Goal: Task Accomplishment & Management: Complete application form

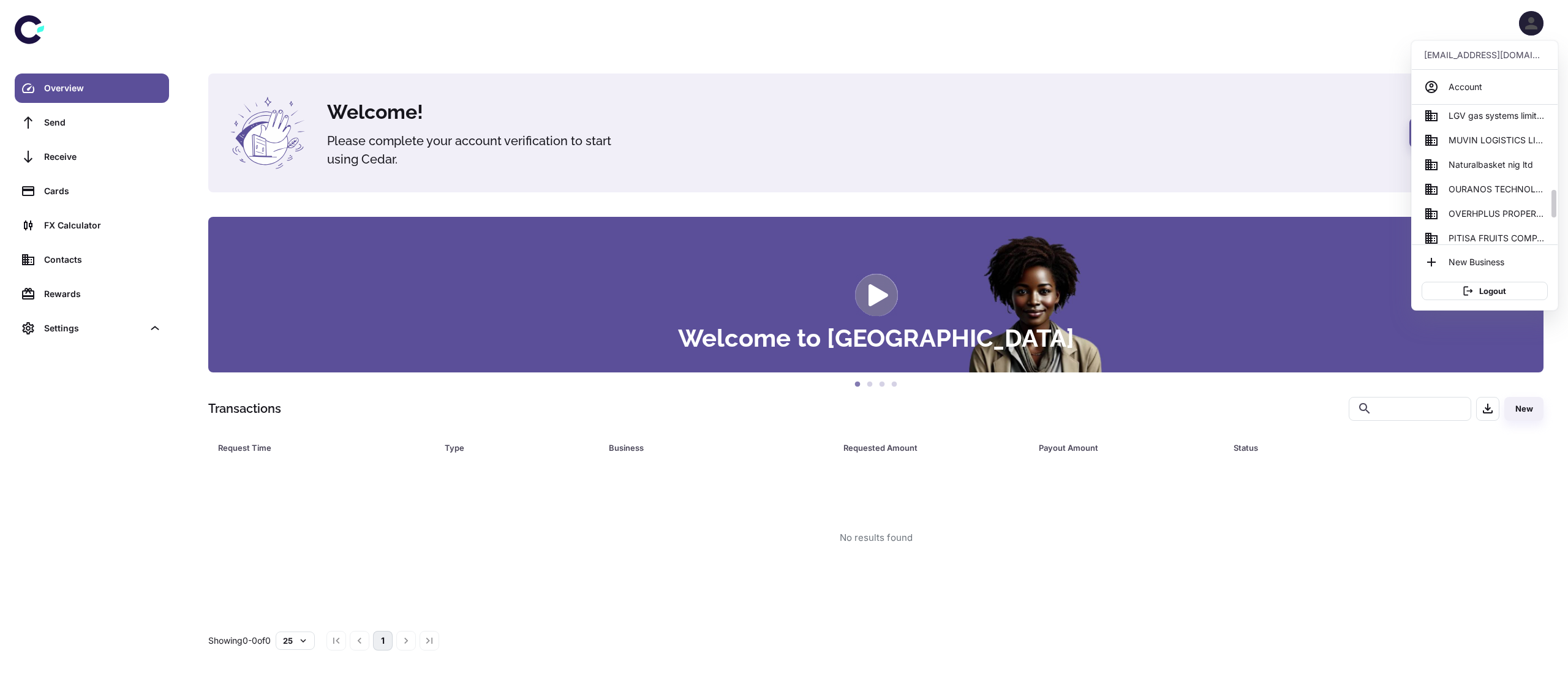
click at [1473, 141] on span "MUVIN LOGISTICS LIMITED" at bounding box center [1497, 139] width 97 height 13
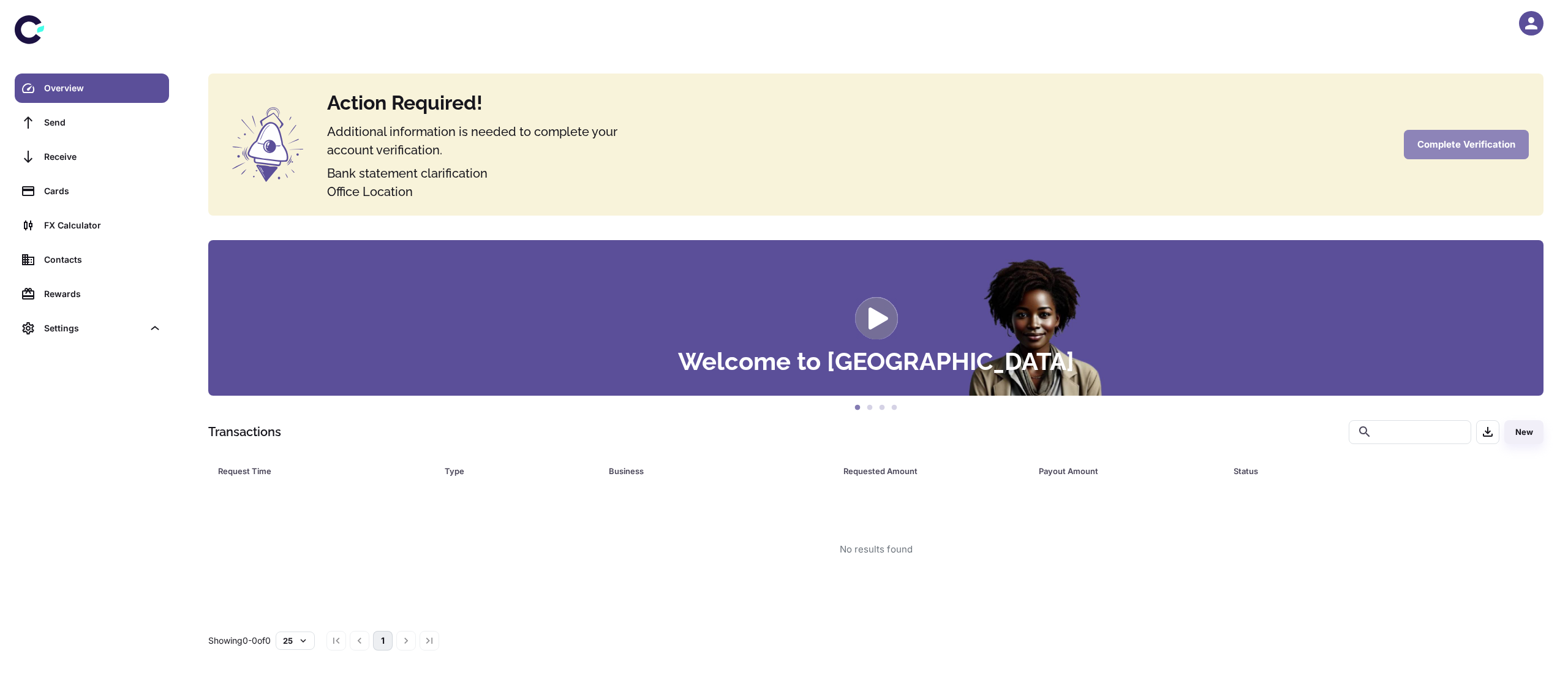
click at [1463, 145] on button "Complete Verification" at bounding box center [1466, 145] width 125 height 30
click at [1473, 151] on button "Complete Verification" at bounding box center [1466, 145] width 125 height 30
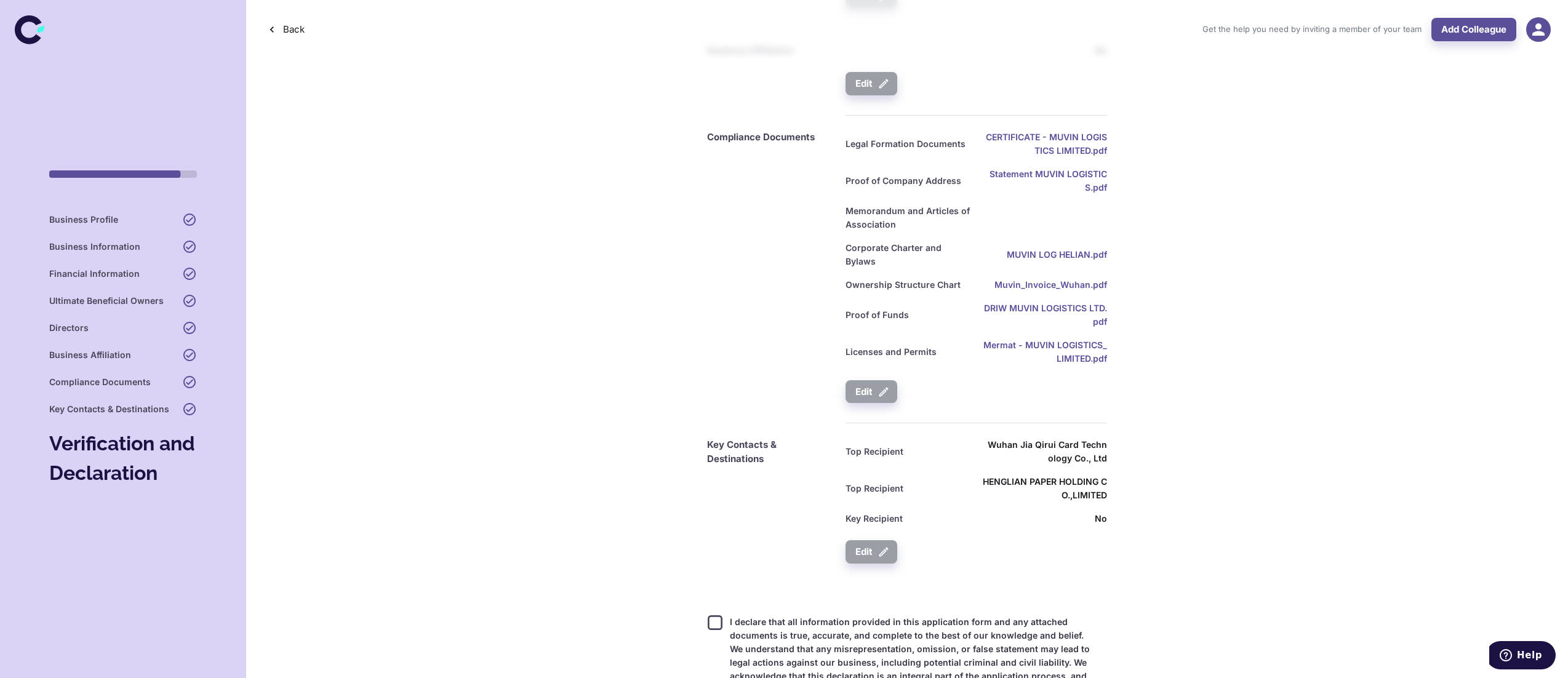
scroll to position [1456, 0]
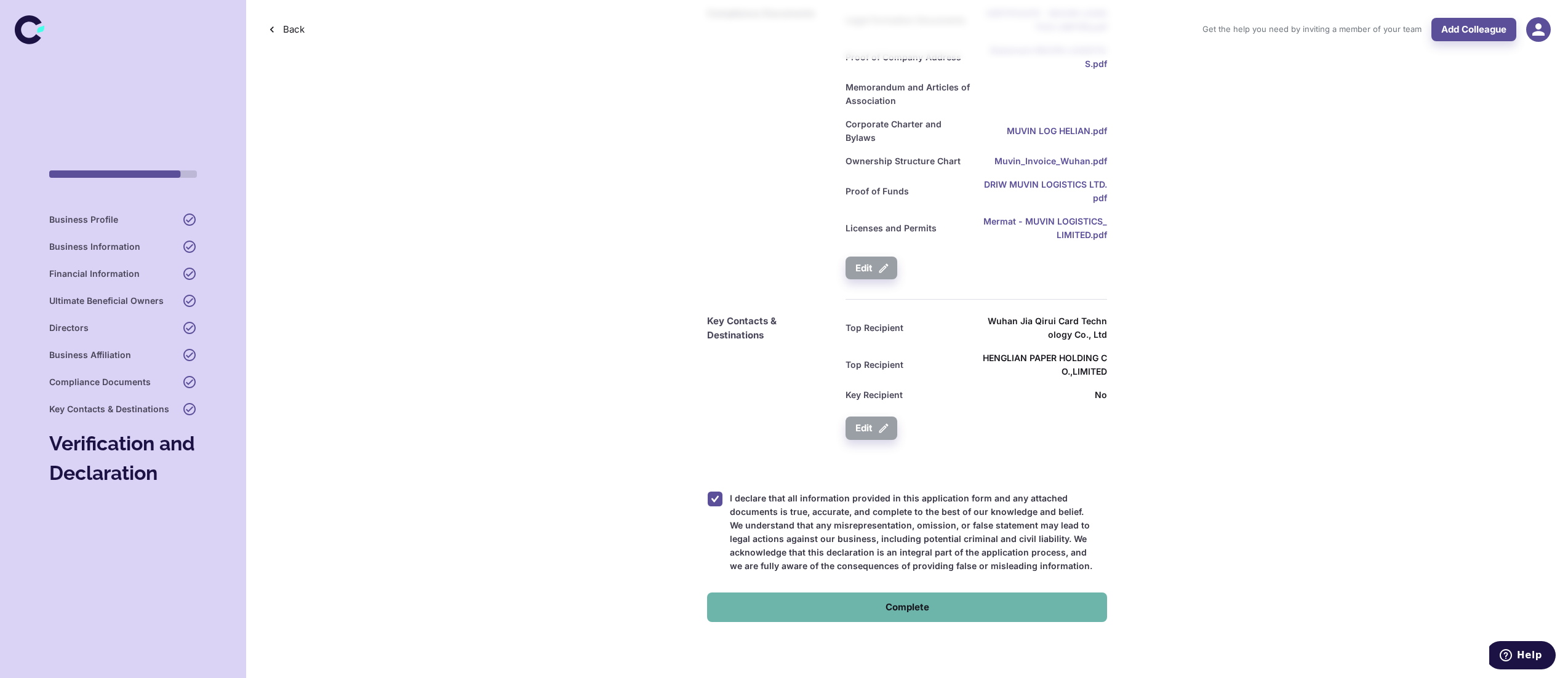
click at [879, 593] on button "Complete" at bounding box center [906, 607] width 400 height 30
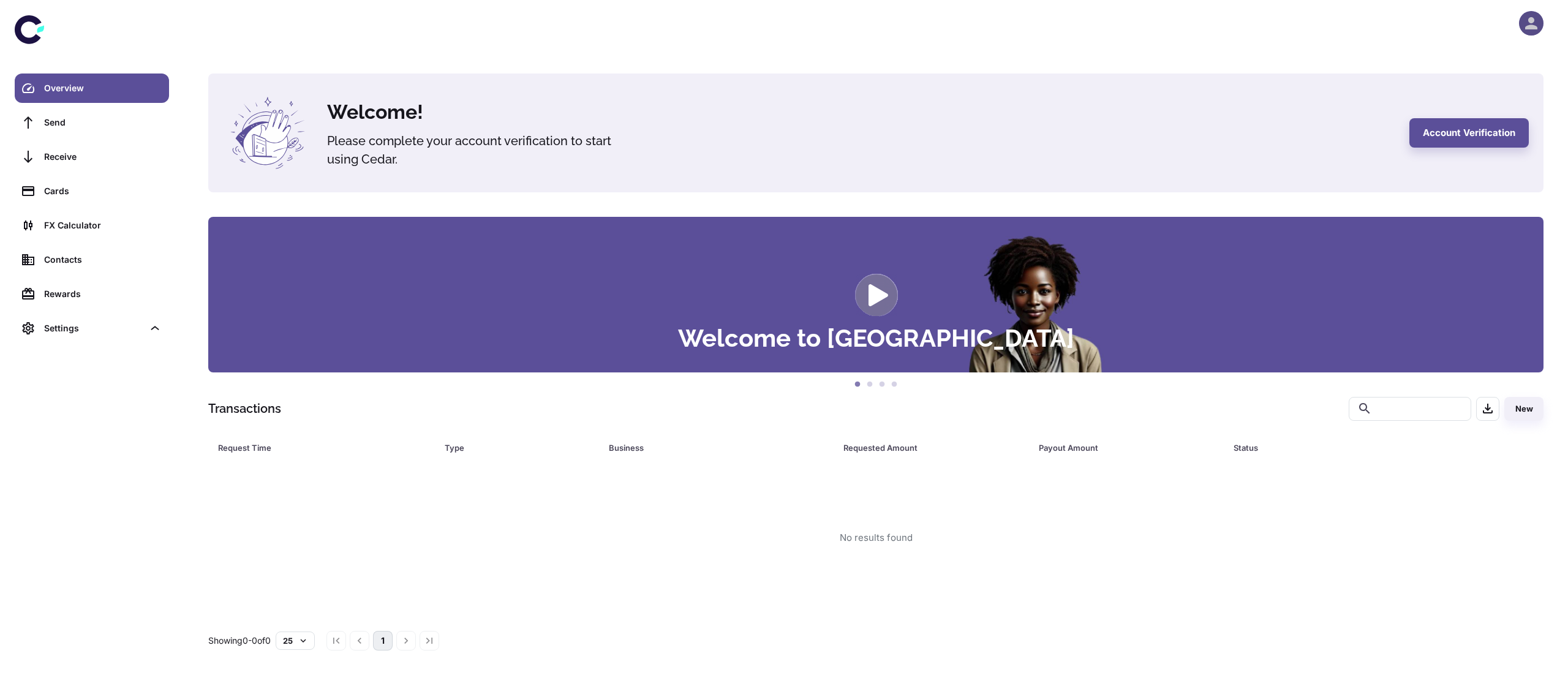
click at [1522, 19] on icon "button" at bounding box center [1531, 23] width 18 height 18
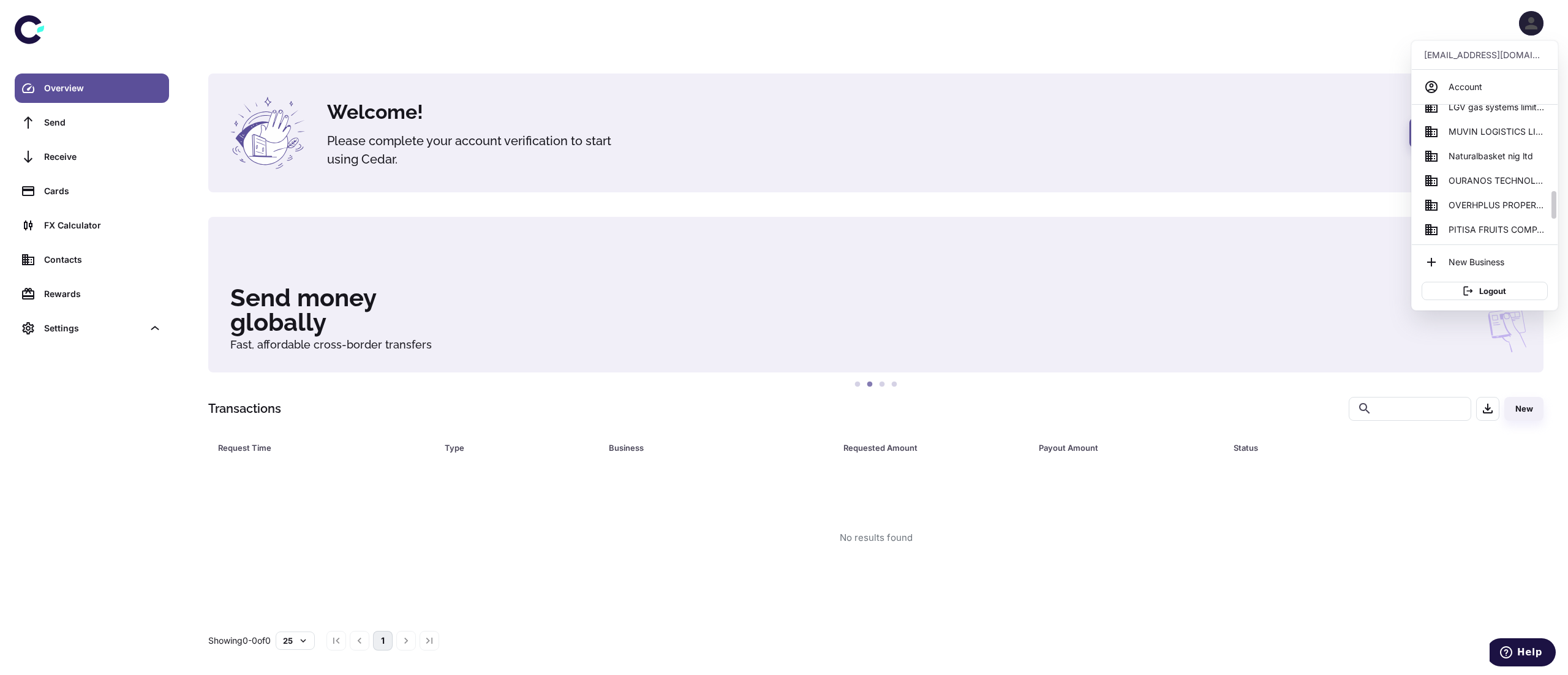
scroll to position [430, 0]
click at [1466, 132] on span "MUVIN LOGISTICS LIMITED" at bounding box center [1497, 132] width 97 height 13
